Goal: Register for event/course

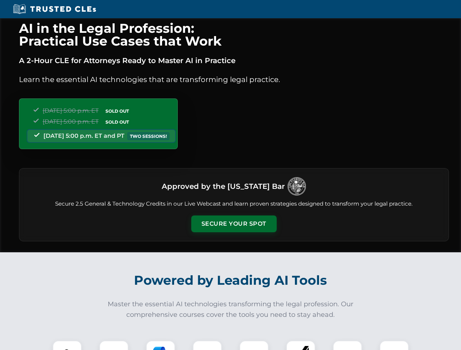
click at [233, 224] on button "Secure Your Spot" at bounding box center [233, 224] width 85 height 17
click at [67, 345] on img at bounding box center [67, 355] width 21 height 21
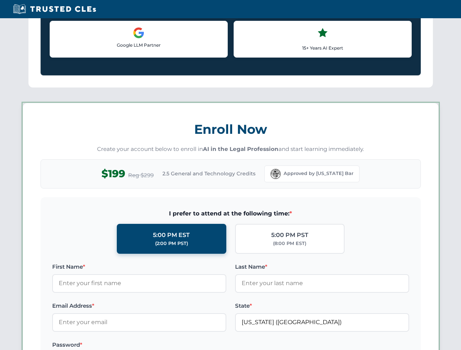
click at [160, 345] on label "Password *" at bounding box center [139, 345] width 174 height 9
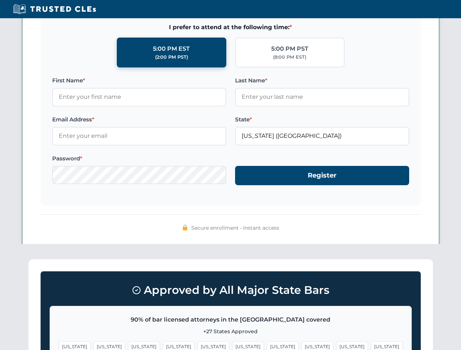
click at [336, 345] on span "[US_STATE]" at bounding box center [352, 346] width 32 height 11
